Goal: Use online tool/utility: Utilize a website feature to perform a specific function

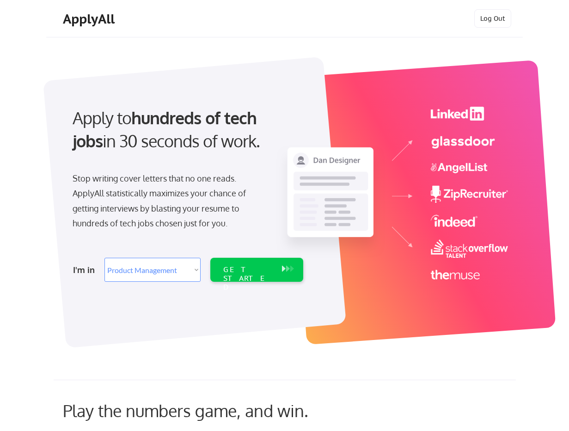
select select ""product""
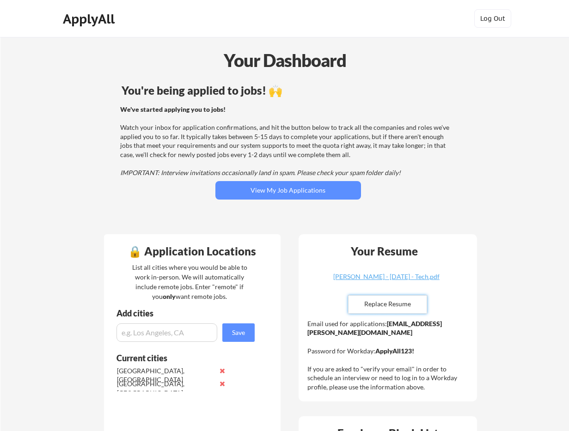
click at [387, 301] on input "file" at bounding box center [387, 305] width 78 height 18
type input "C:\fakepath\[PERSON_NAME].pdf"
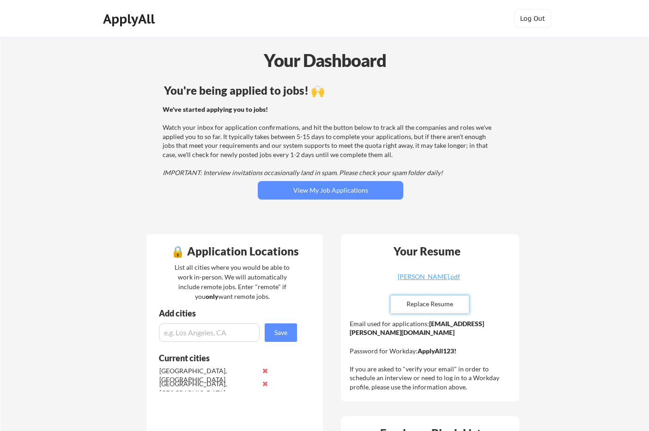
click at [441, 305] on input "file" at bounding box center [430, 305] width 78 height 18
type input "C:\fakepath\[PERSON_NAME].pdf"
